Goal: Check status: Check status

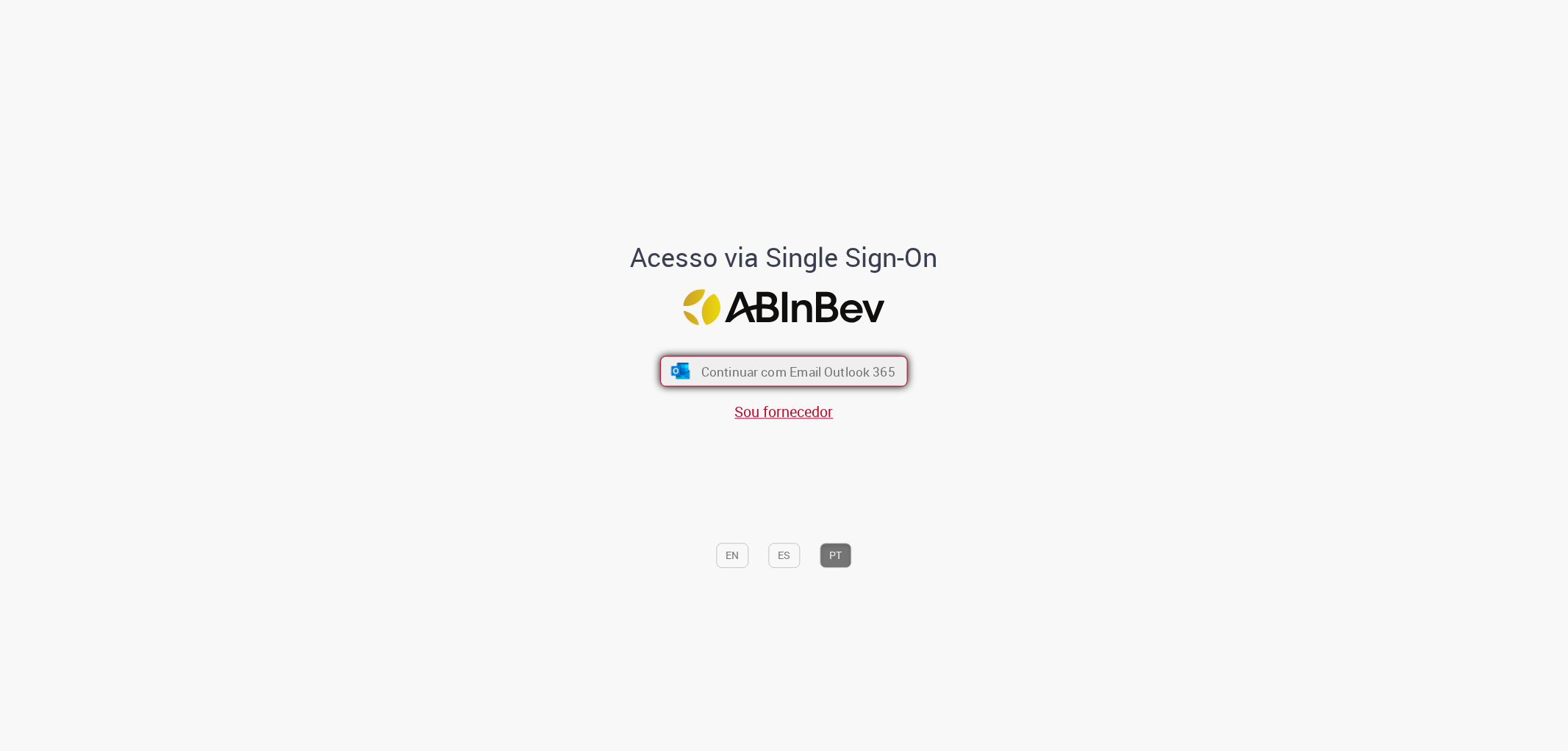
click at [842, 363] on span "Continuar com Email Outlook 365" at bounding box center [798, 371] width 194 height 17
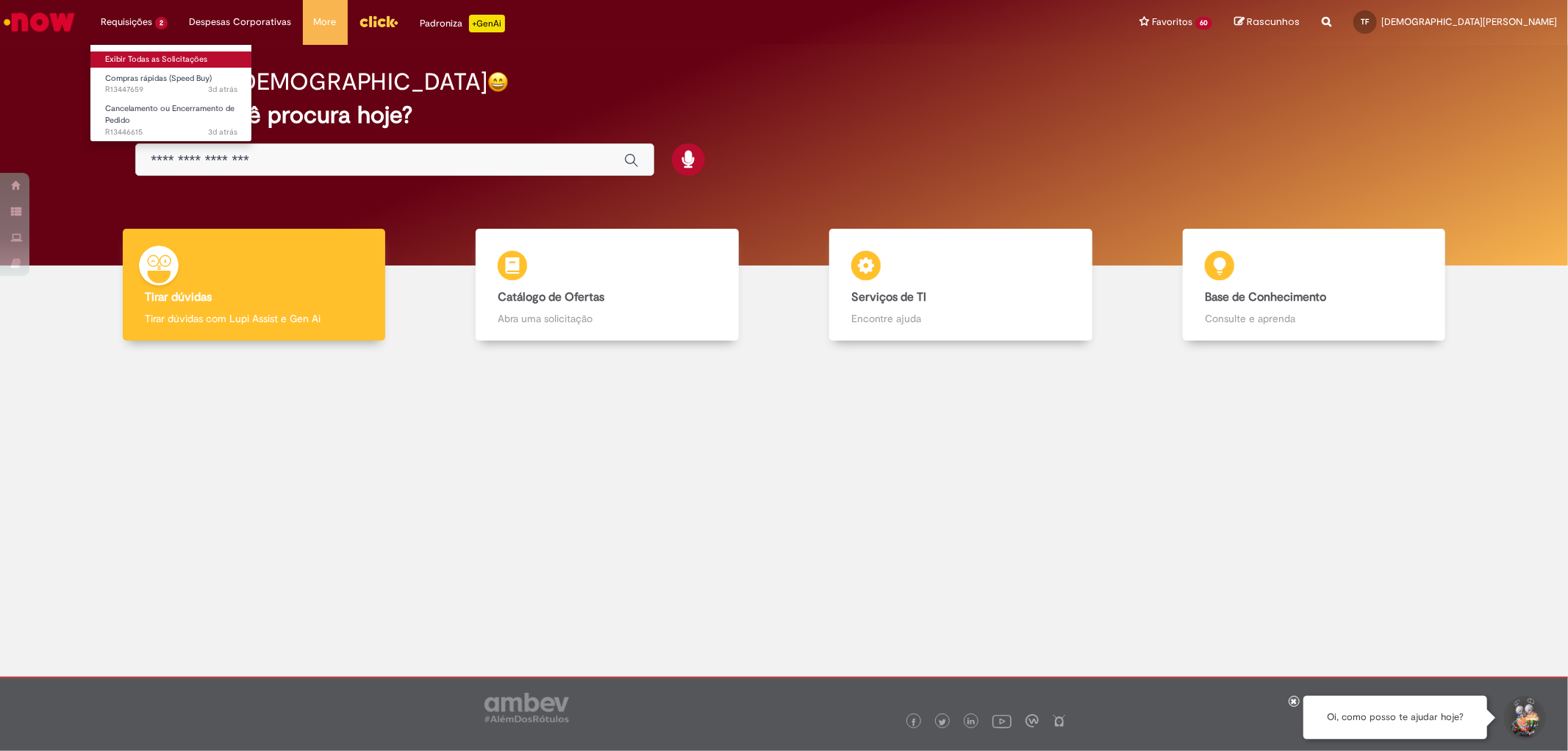
click at [122, 62] on link "Exibir Todas as Solicitações" at bounding box center [172, 60] width 162 height 16
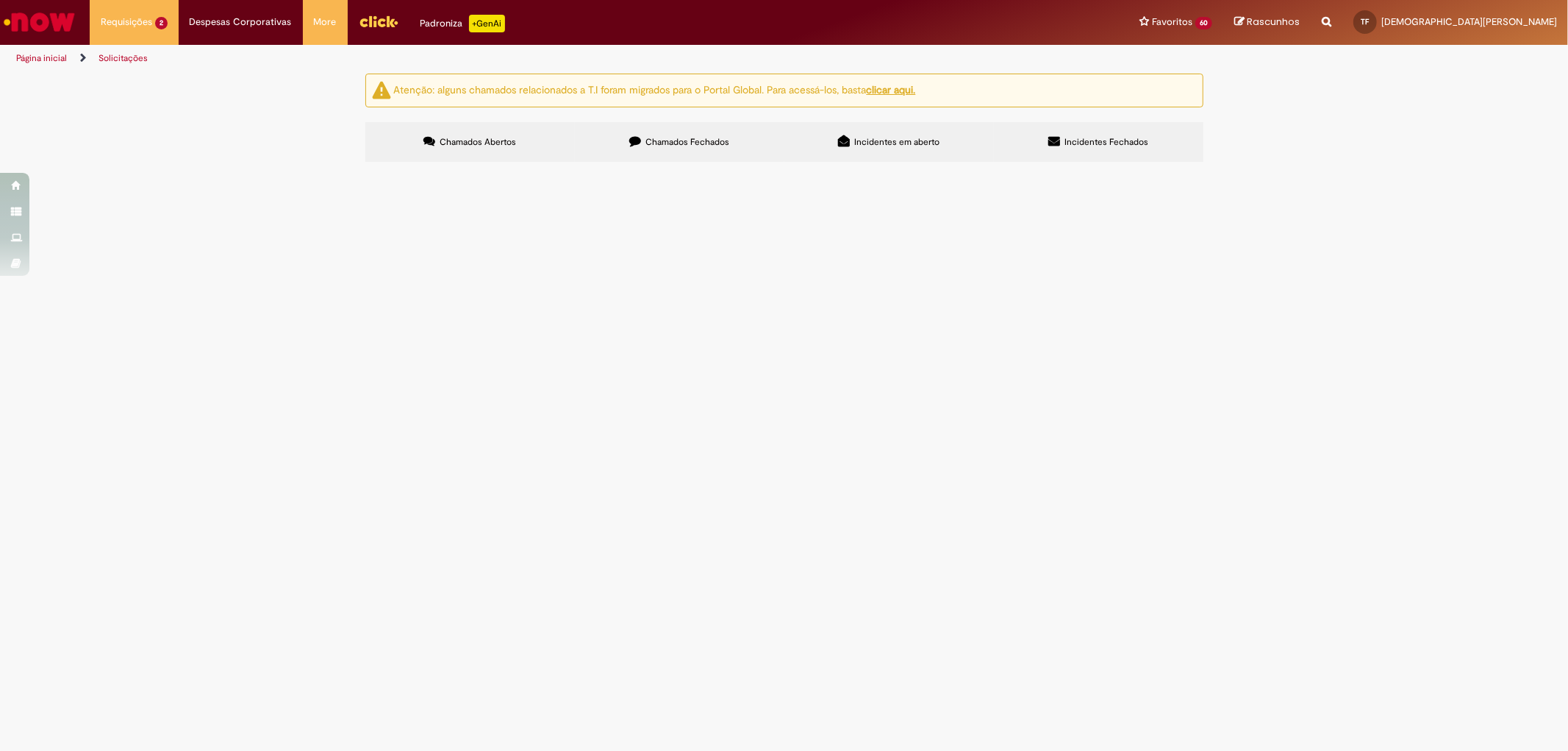
click at [377, 19] on img "Menu Cabeçalho" at bounding box center [378, 21] width 40 height 22
